Goal: Transaction & Acquisition: Subscribe to service/newsletter

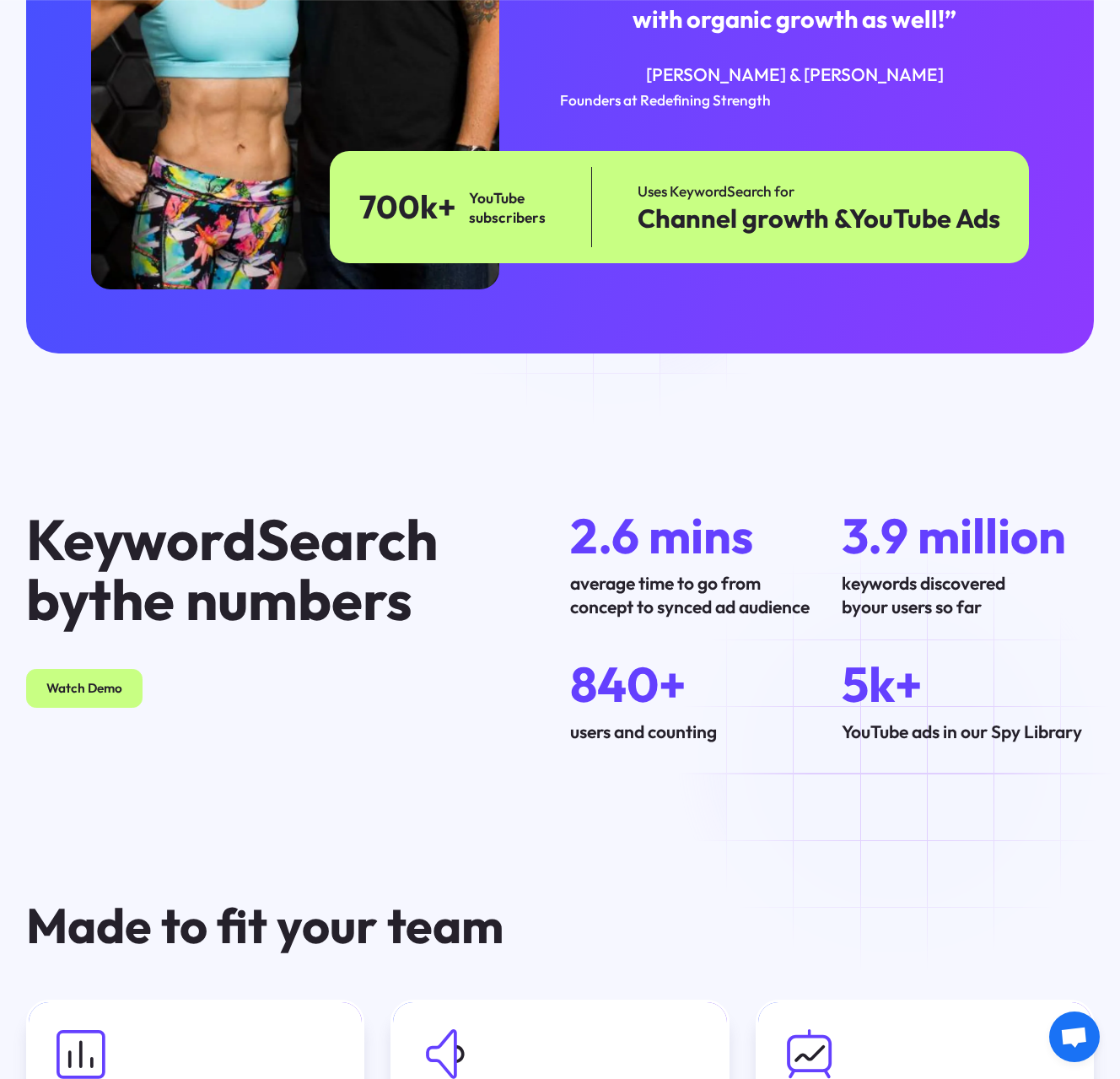
scroll to position [4216, 0]
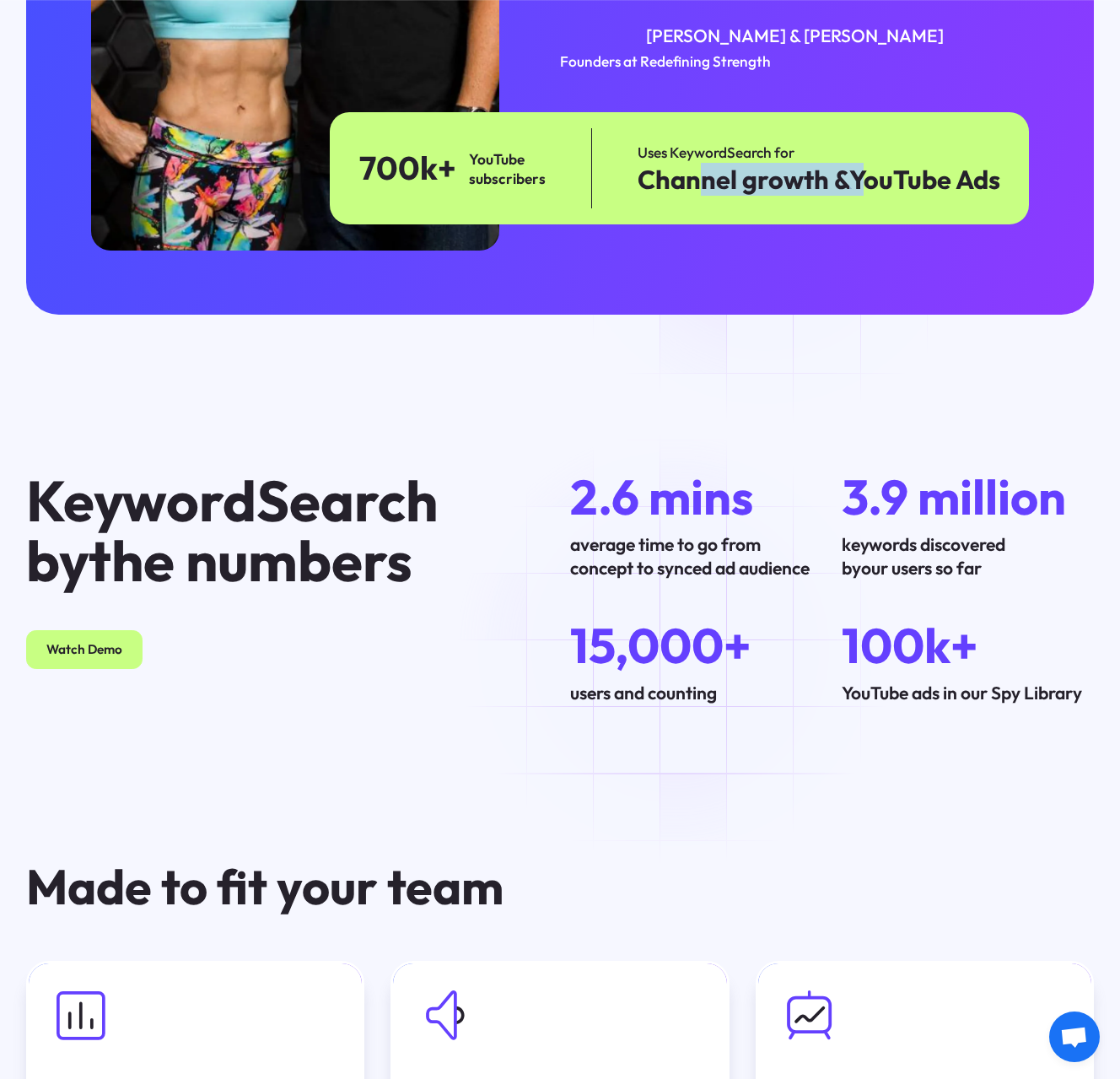
drag, startPoint x: 735, startPoint y: 201, endPoint x: 858, endPoint y: 211, distance: 123.4
click at [858, 196] on div "Channel growth & YouTube Ads" at bounding box center [819, 179] width 363 height 31
click at [858, 196] on span "YouTube Ads" at bounding box center [925, 179] width 151 height 33
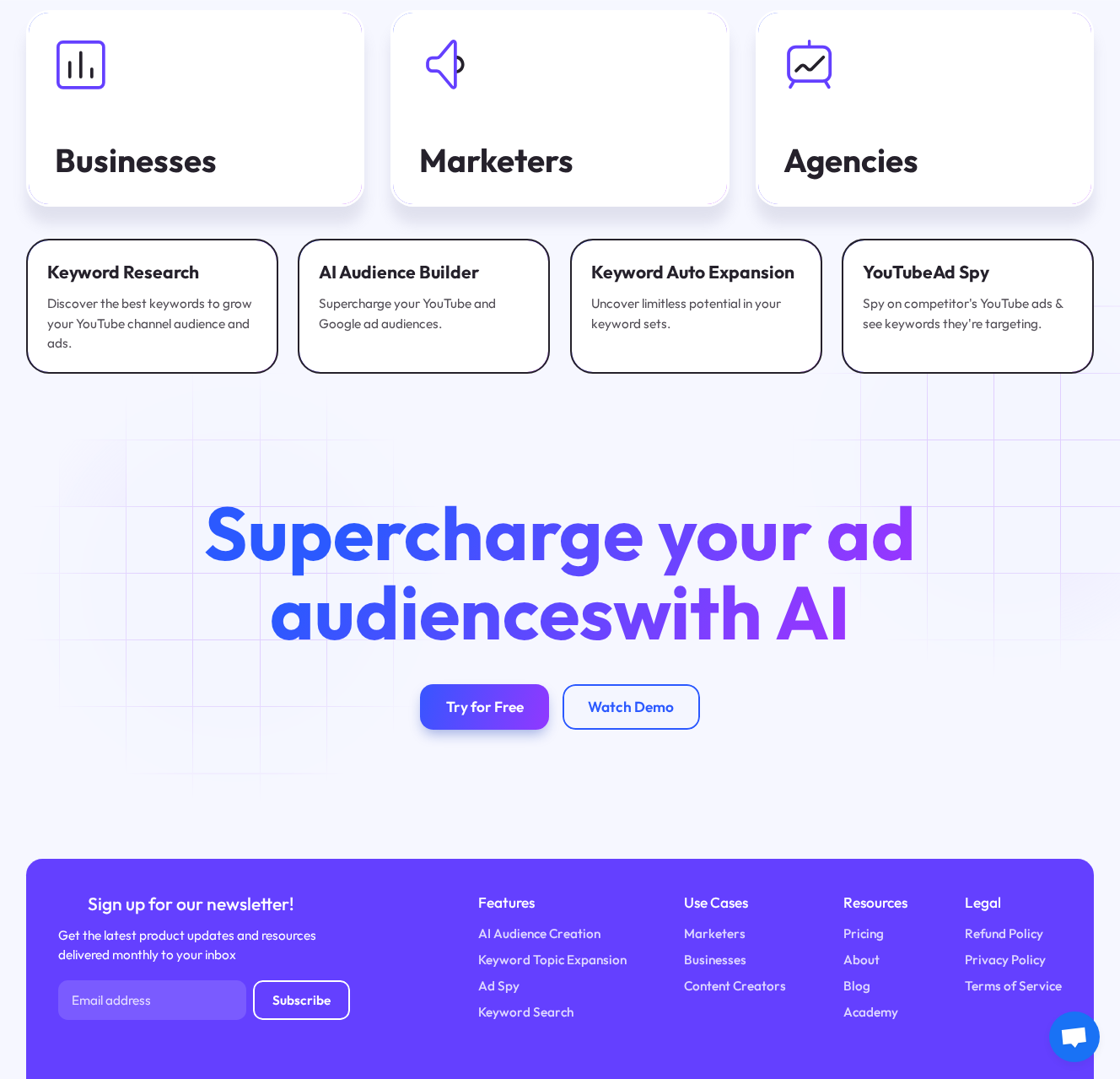
scroll to position [5291, 0]
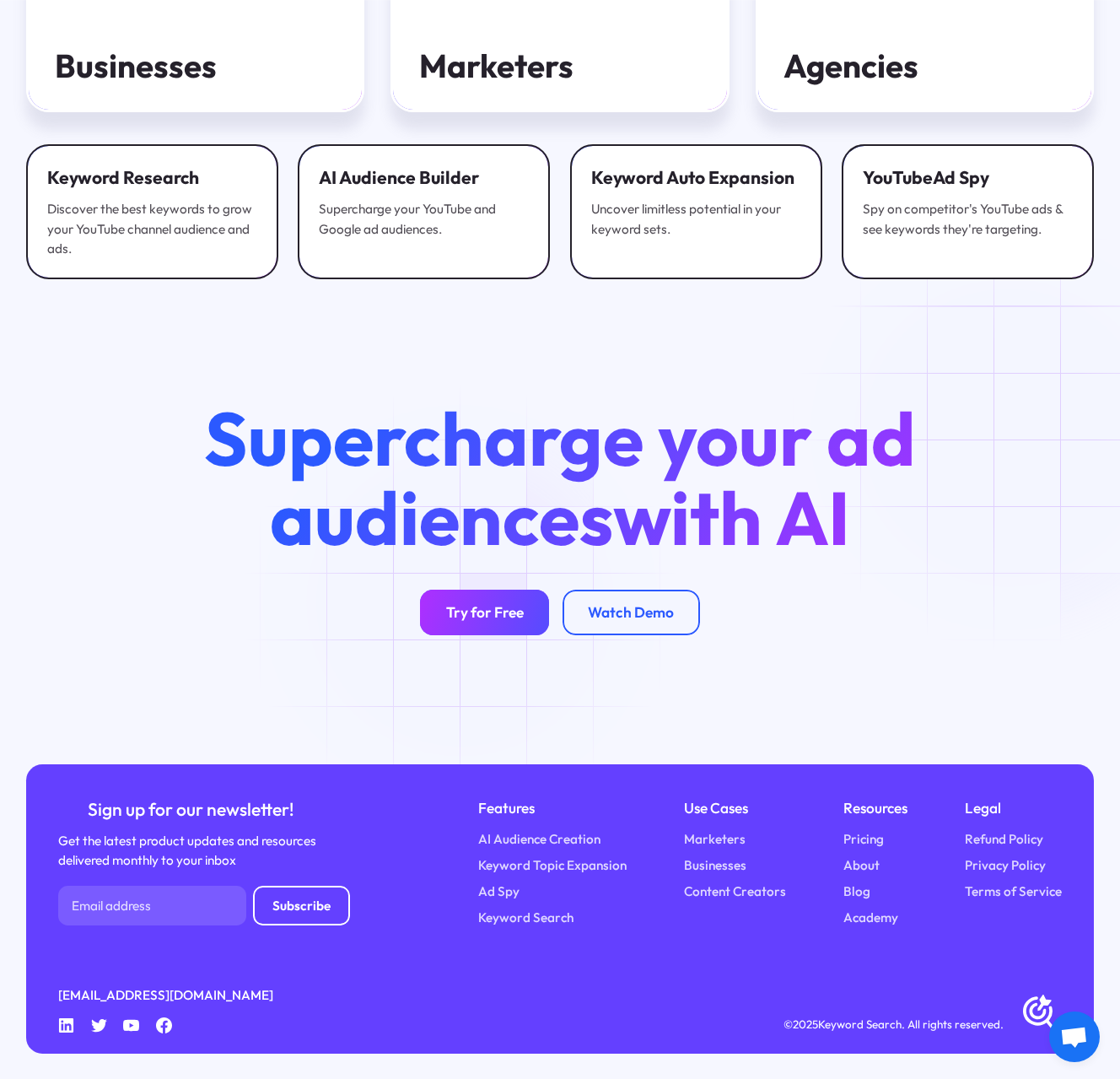
click at [465, 603] on div "Try for Free" at bounding box center [484, 613] width 77 height 19
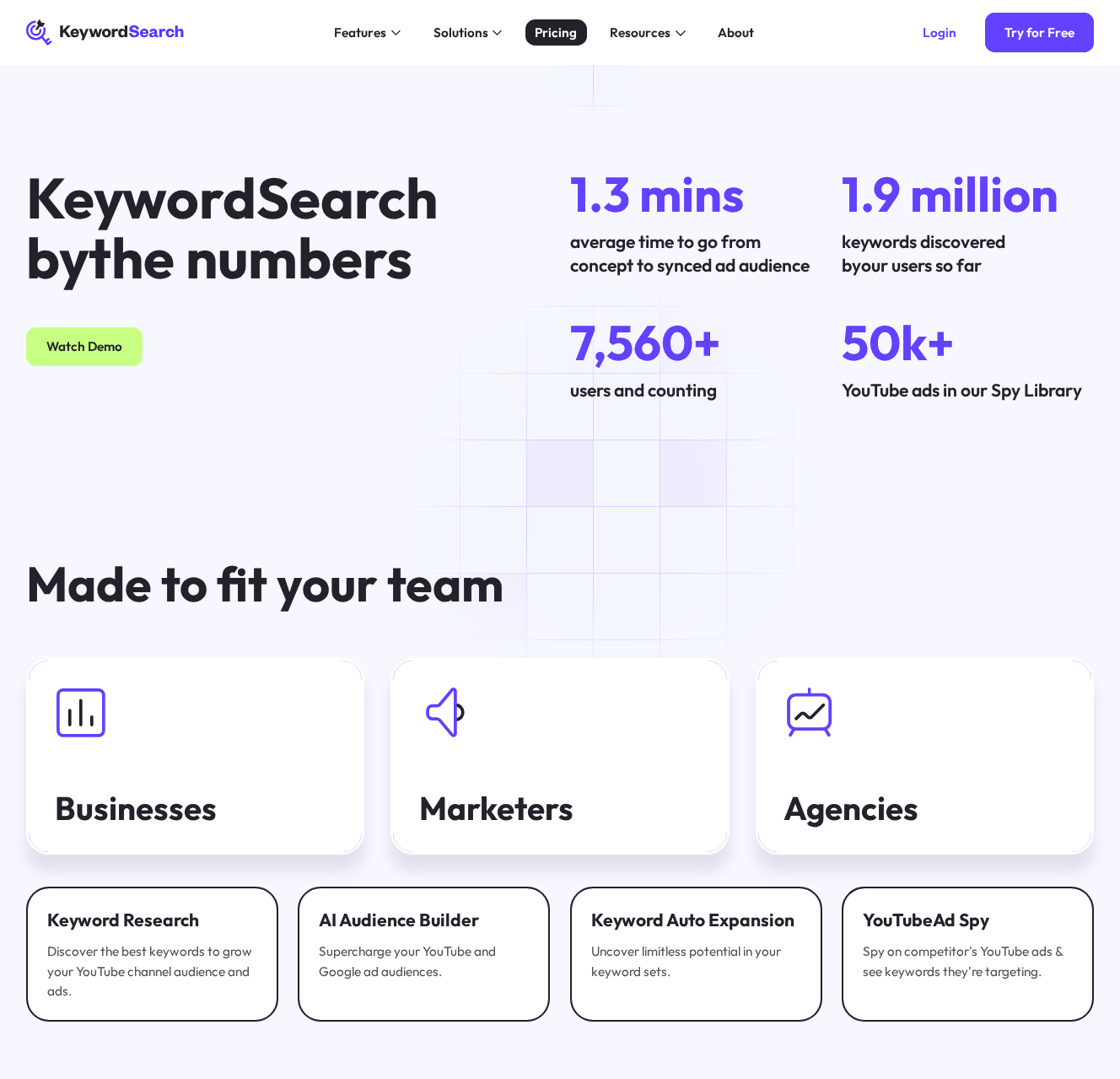
click at [567, 22] on link "Pricing" at bounding box center [556, 33] width 62 height 26
